Goal: Navigation & Orientation: Understand site structure

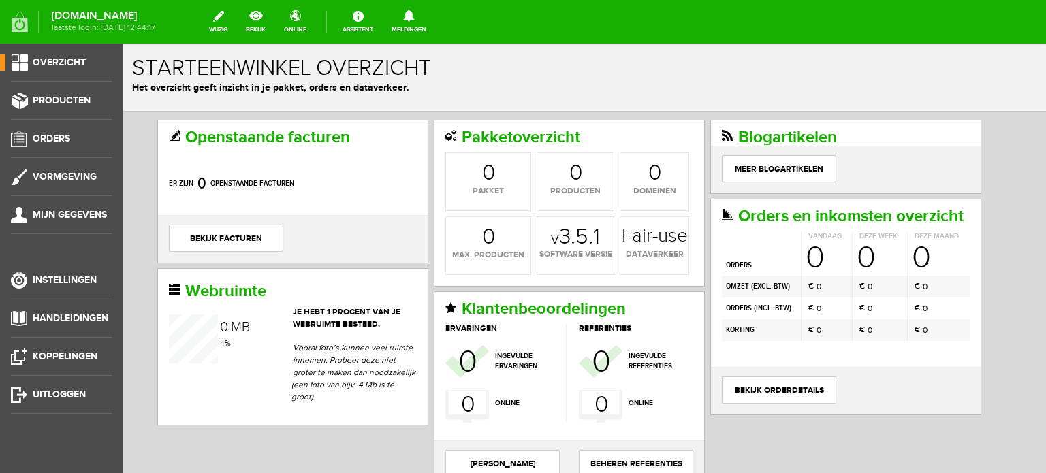
click at [208, 369] on html "x Starteenwinkel overzicht Het overzicht geeft inzicht in je pakket, orders en …" at bounding box center [585, 317] width 924 height 546
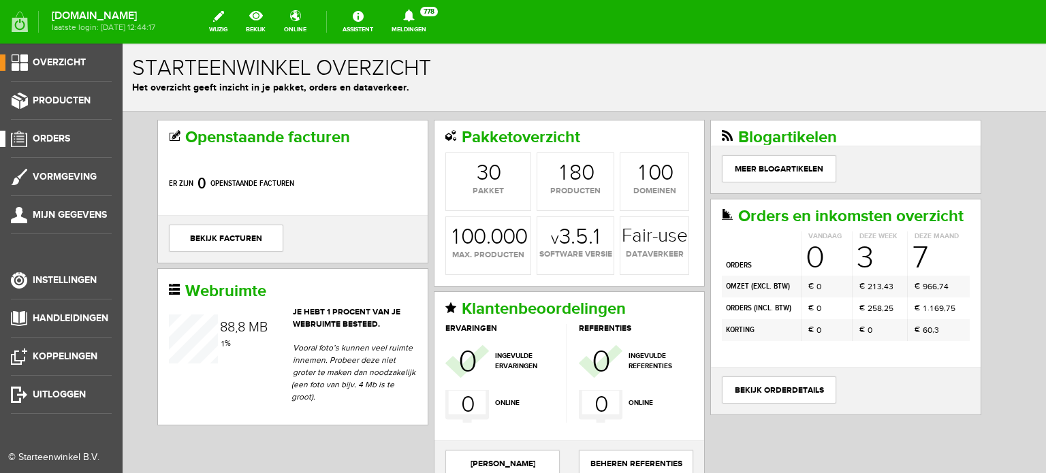
click at [61, 136] on span "Orders" at bounding box center [51, 139] width 37 height 12
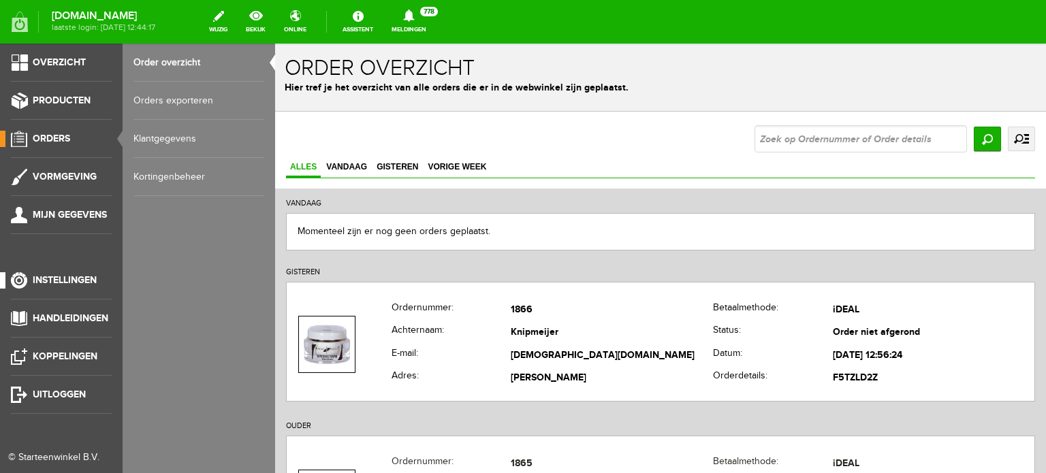
click at [84, 277] on span "Instellingen" at bounding box center [65, 281] width 64 height 12
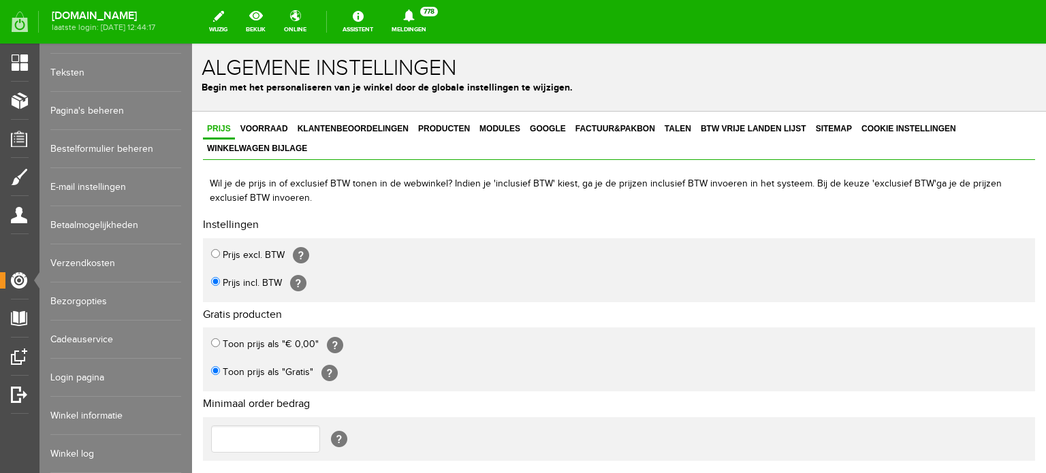
scroll to position [38, 0]
click at [83, 444] on link "Winkel log" at bounding box center [115, 454] width 131 height 38
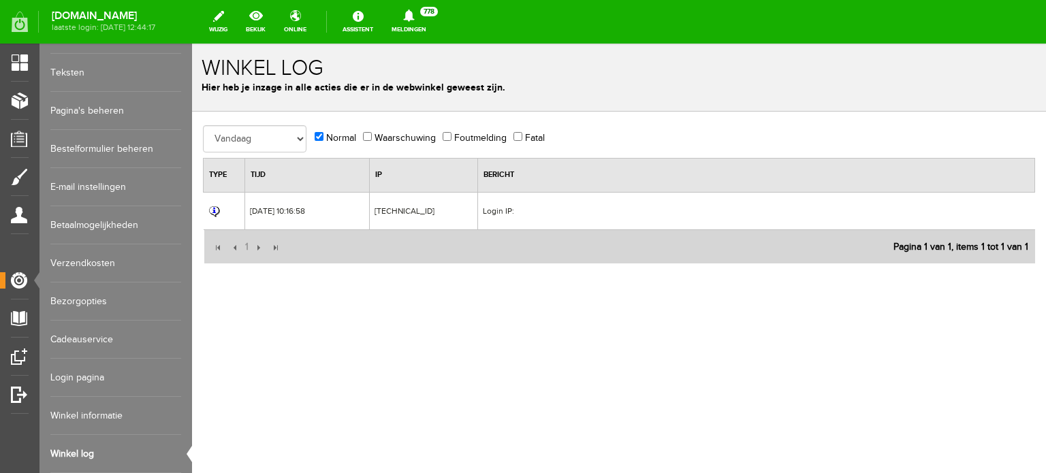
click at [105, 400] on link "Winkel informatie" at bounding box center [115, 416] width 131 height 38
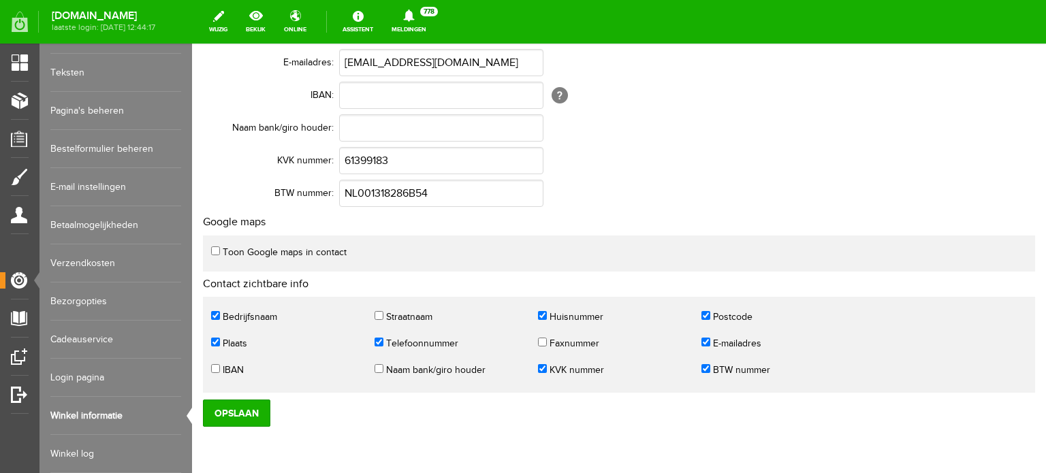
scroll to position [471, 0]
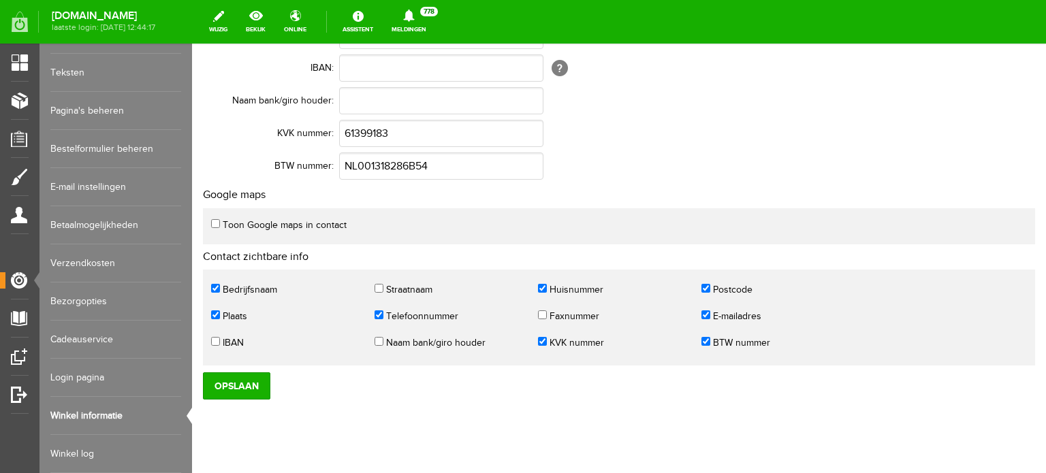
click at [98, 373] on link "Login pagina" at bounding box center [115, 378] width 131 height 38
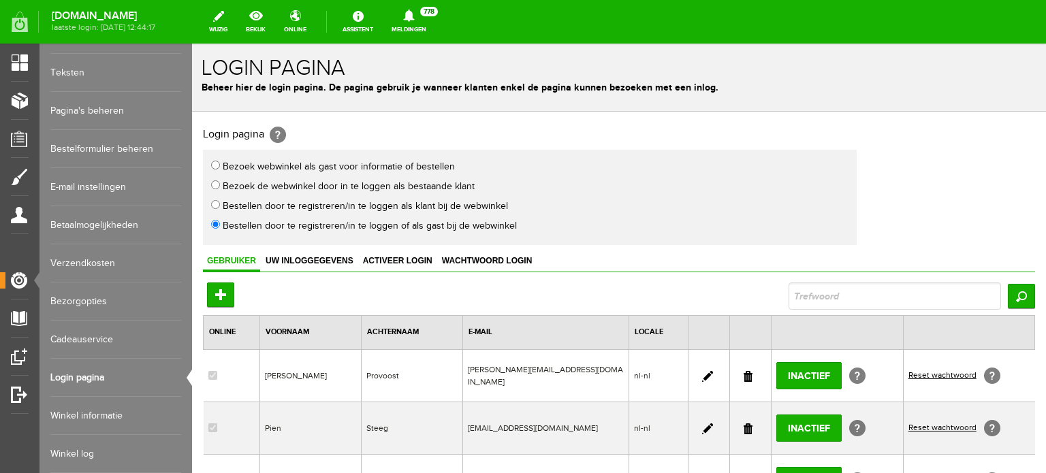
click at [130, 138] on link "Bestelformulier beheren" at bounding box center [115, 149] width 131 height 38
